Goal: Information Seeking & Learning: Learn about a topic

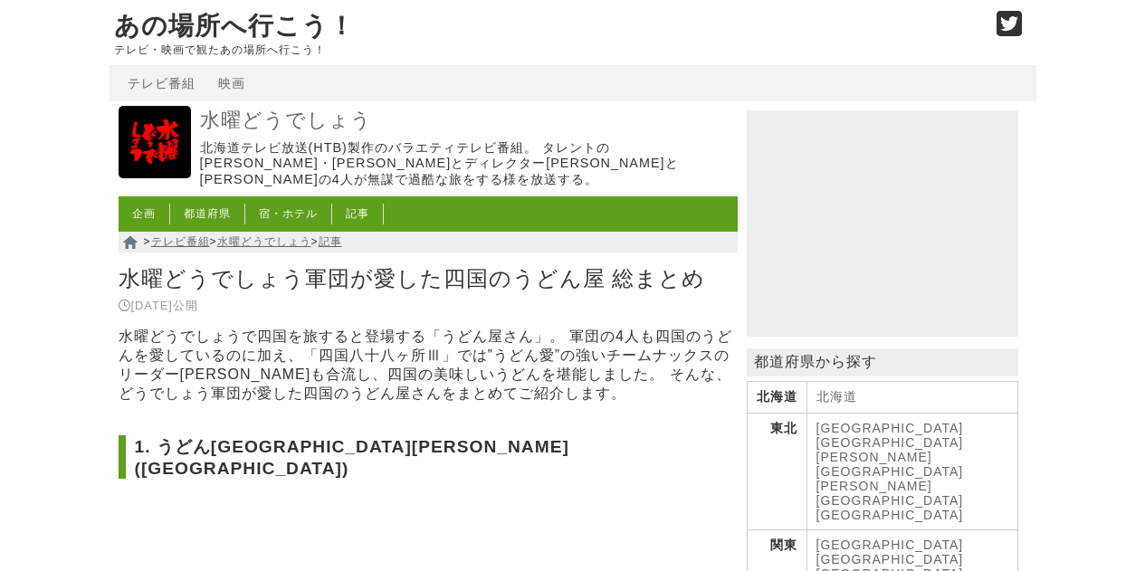
scroll to position [156, 0]
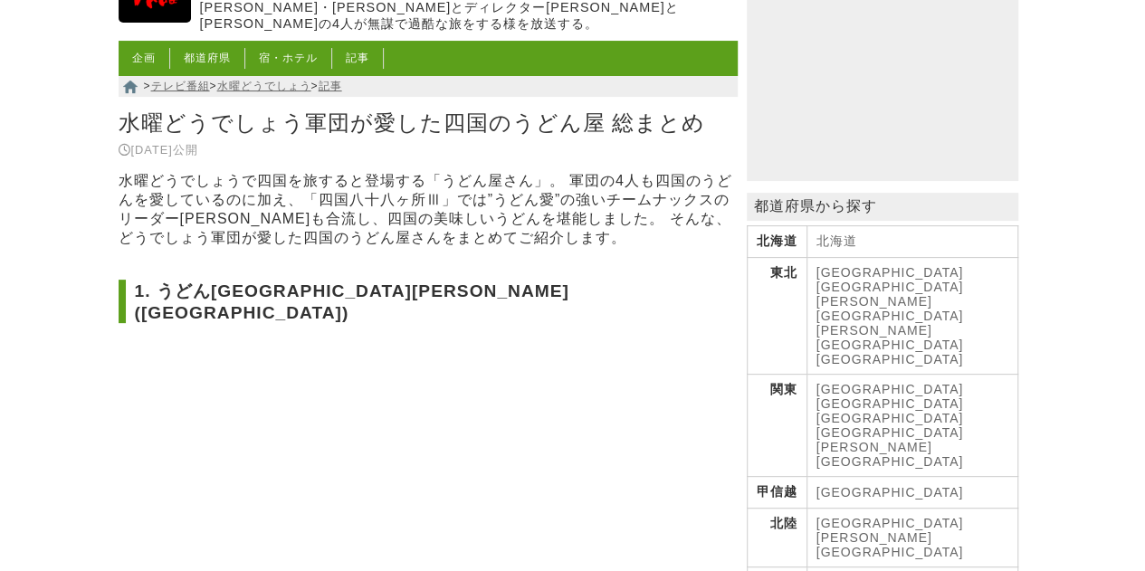
click at [374, 229] on p "水曜どうでしょうで四国を旅すると登場する「うどん屋さん」。 軍団の4人も四国のうどんを愛しているのに加え、「四国八十八ヶ所Ⅲ」では”うどん愛”の強いチームナッ…" at bounding box center [428, 210] width 619 height 76
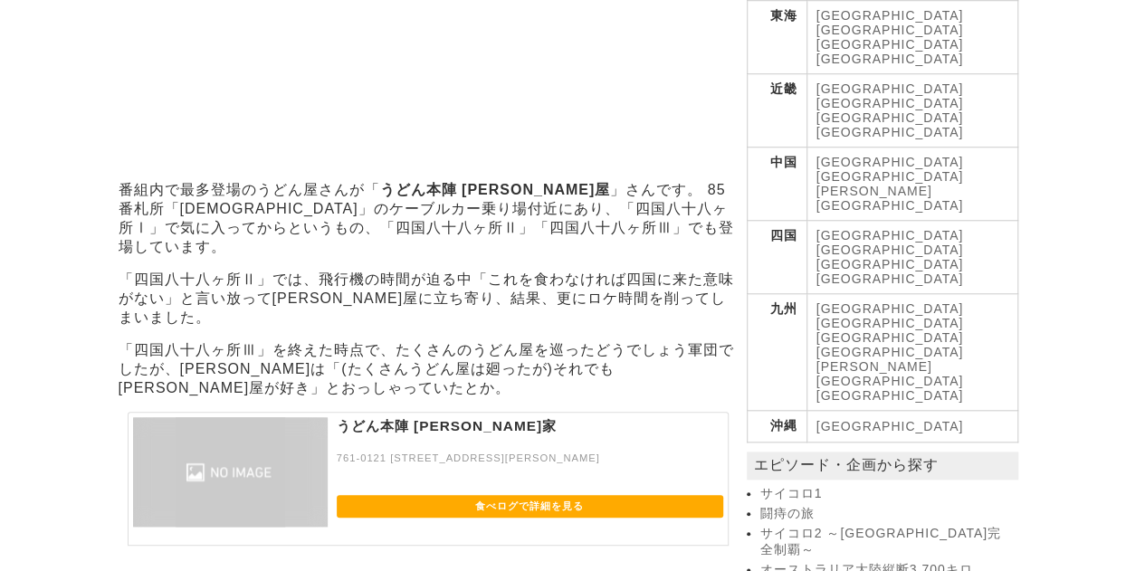
scroll to position [728, 0]
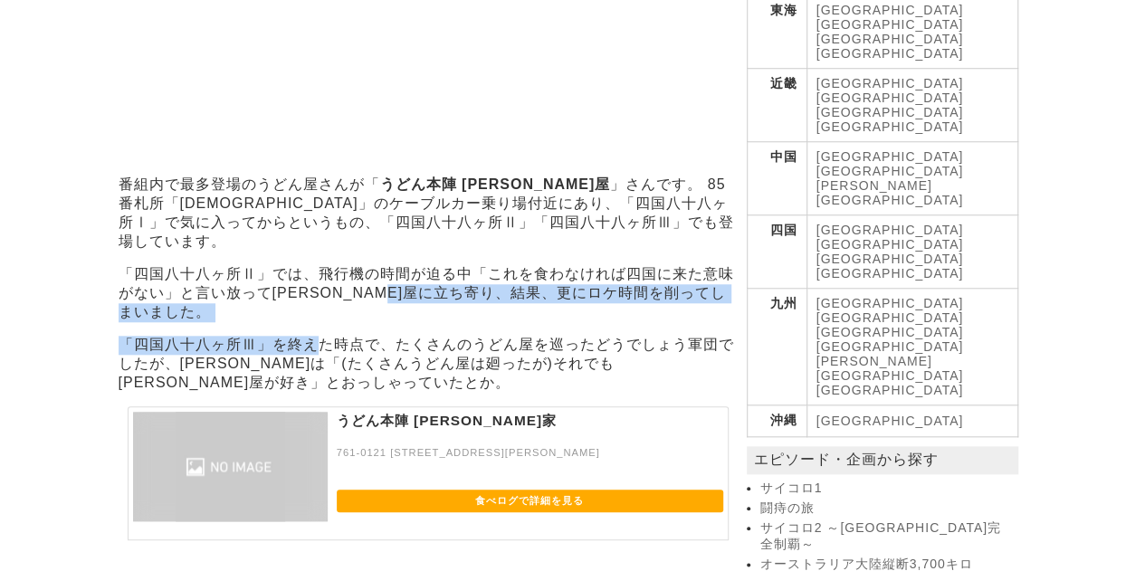
drag, startPoint x: 310, startPoint y: 240, endPoint x: 427, endPoint y: 221, distance: 119.2
click at [427, 265] on p "「四国八十八ヶ所Ⅱ」では、飛行機の時間が迫る中「これを食わなければ四国に来た意味がない」と言い放って[PERSON_NAME]屋に立ち寄り、結果、更にロケ時間…" at bounding box center [428, 293] width 619 height 57
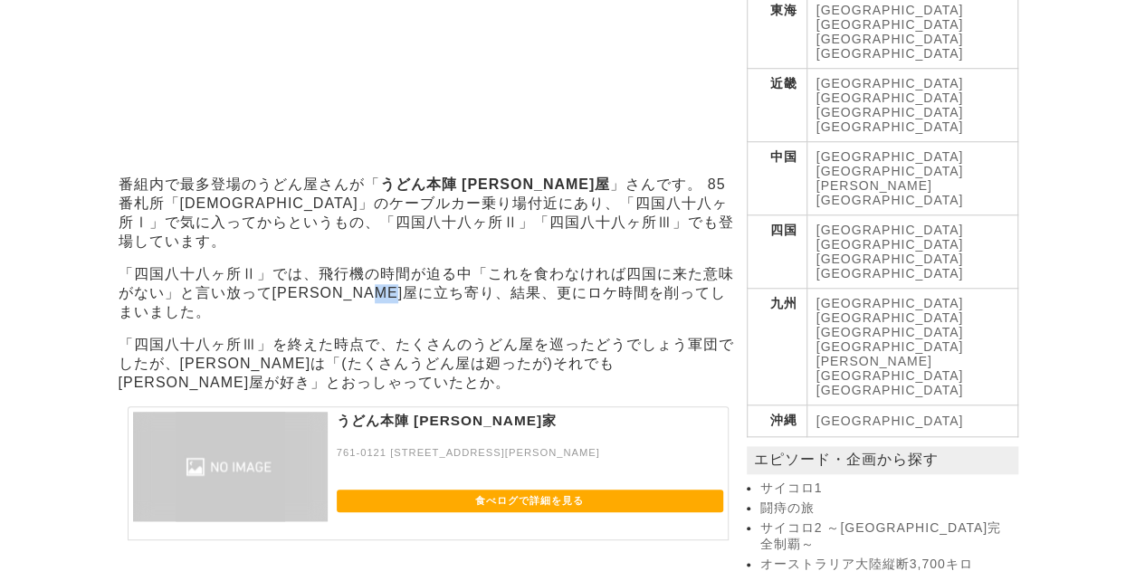
click at [427, 265] on p "「四国八十八ヶ所Ⅱ」では、飛行機の時間が迫る中「これを食わなければ四国に来た意味がない」と言い放って[PERSON_NAME]屋に立ち寄り、結果、更にロケ時間…" at bounding box center [428, 293] width 619 height 57
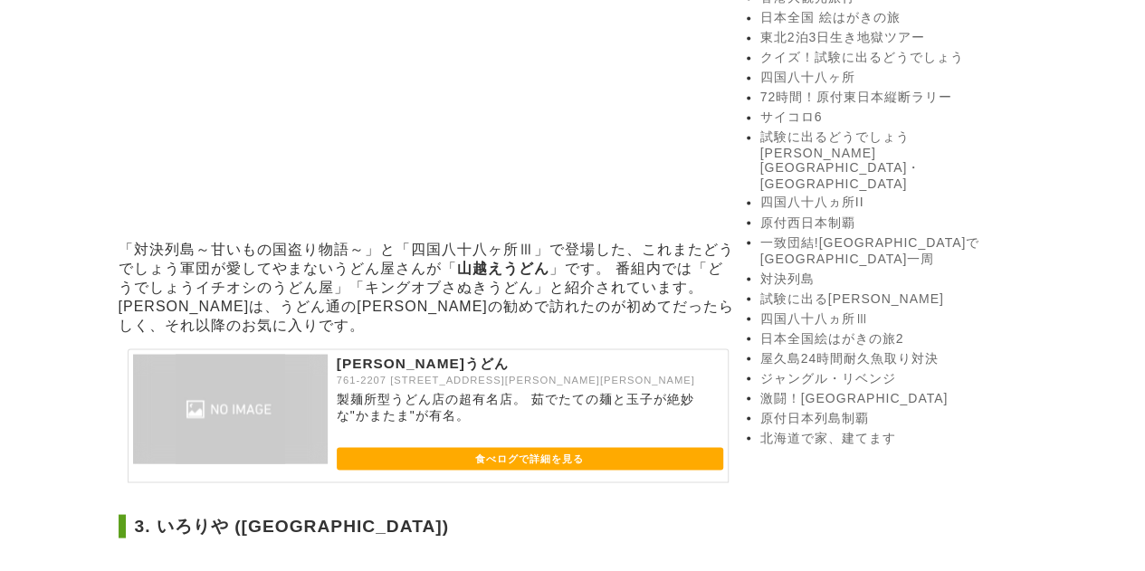
scroll to position [1510, 0]
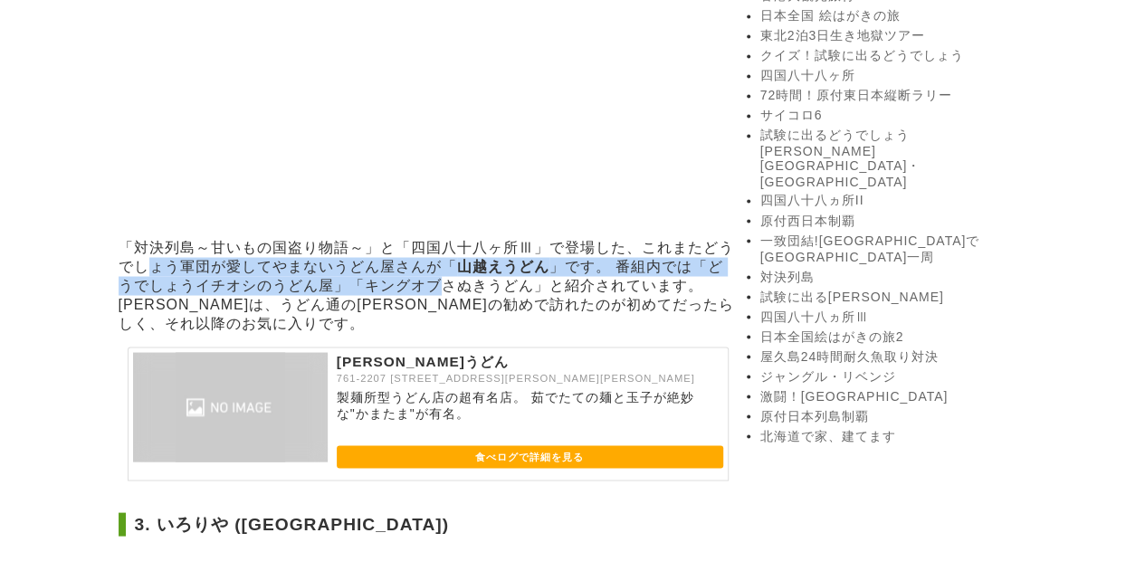
drag, startPoint x: 152, startPoint y: 144, endPoint x: 448, endPoint y: 172, distance: 297.4
click at [448, 238] on p "「対決列島～甘いもの国盗り物語～」と「四国八十八ヶ所Ⅲ」で登場した、これまたどうでしょう軍団が愛してやまないうどん屋さんが「 [PERSON_NAME]うどん…" at bounding box center [428, 285] width 619 height 95
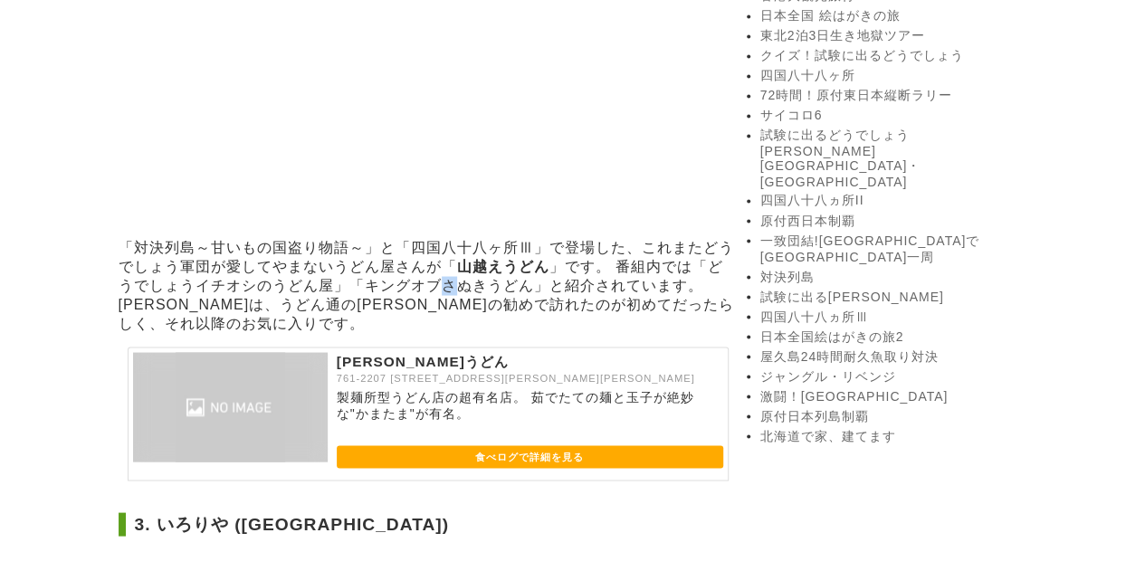
click at [448, 238] on p "「対決列島～甘いもの国盗り物語～」と「四国八十八ヶ所Ⅲ」で登場した、これまたどうでしょう軍団が愛してやまないうどん屋さんが「 [PERSON_NAME]うどん…" at bounding box center [428, 285] width 619 height 95
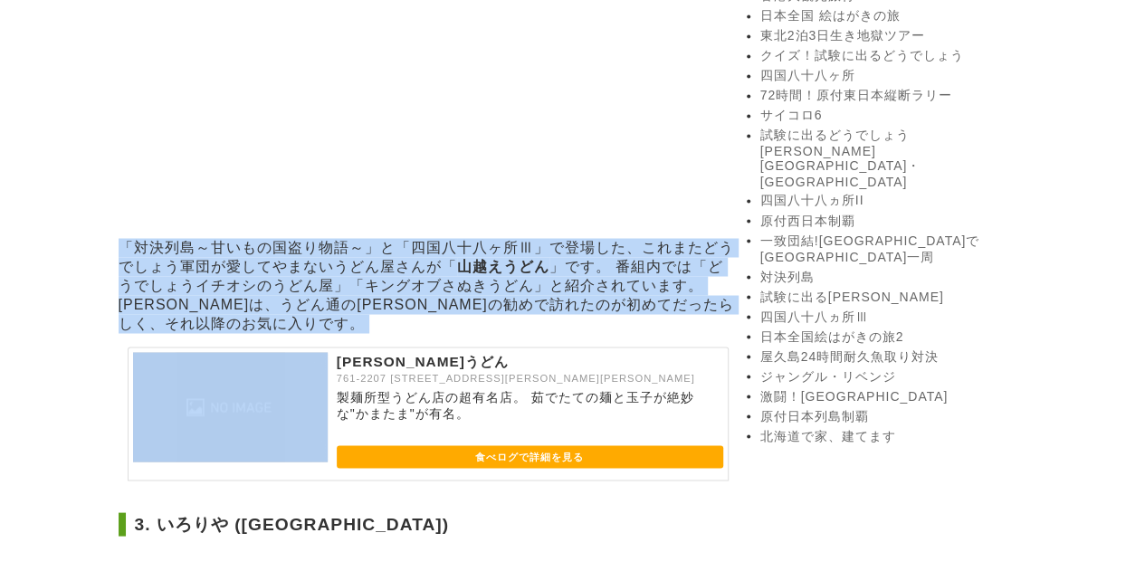
click at [448, 238] on p "「対決列島～甘いもの国盗り物語～」と「四国八十八ヶ所Ⅲ」で登場した、これまたどうでしょう軍団が愛してやまないうどん屋さんが「 [PERSON_NAME]うどん…" at bounding box center [428, 285] width 619 height 95
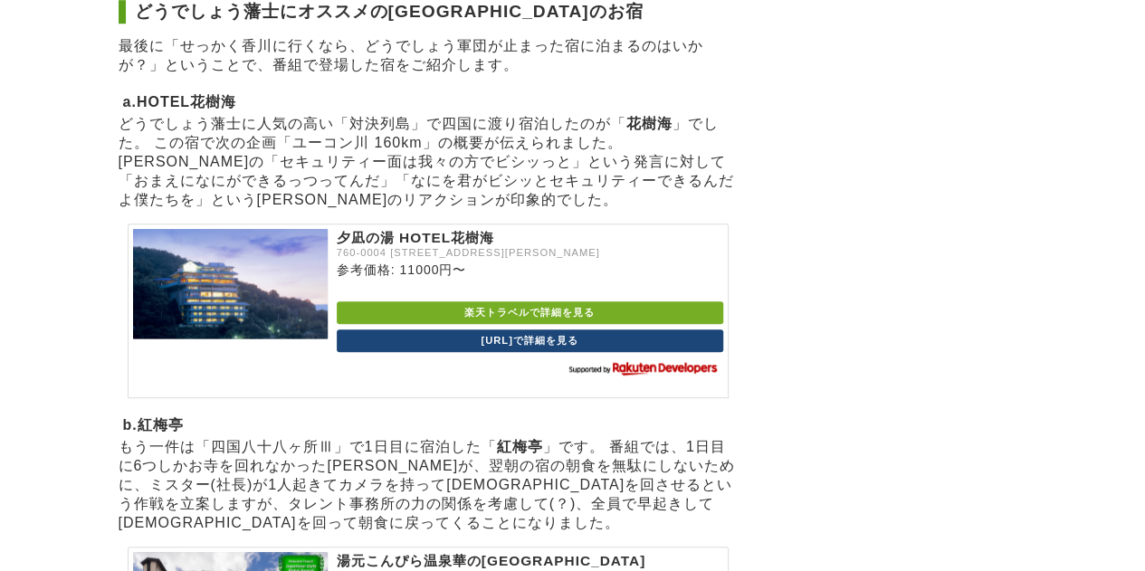
scroll to position [4149, 0]
